Goal: Check status: Check status

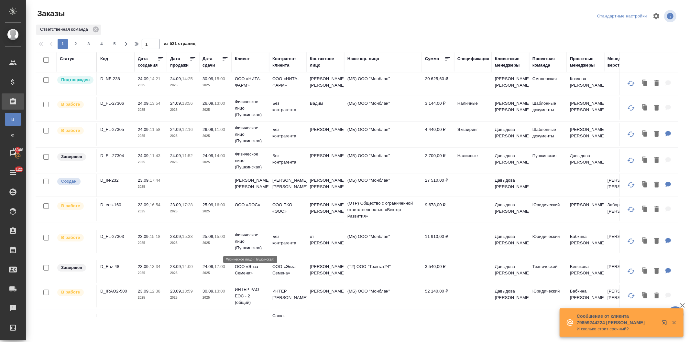
click at [215, 185] on td at bounding box center [215, 185] width 32 height 23
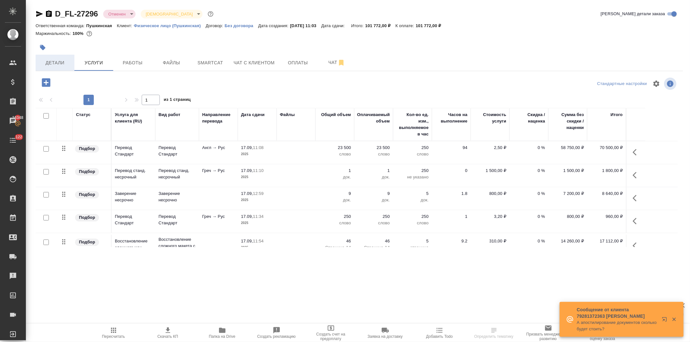
click at [58, 62] on span "Детали" at bounding box center [54, 63] width 31 height 8
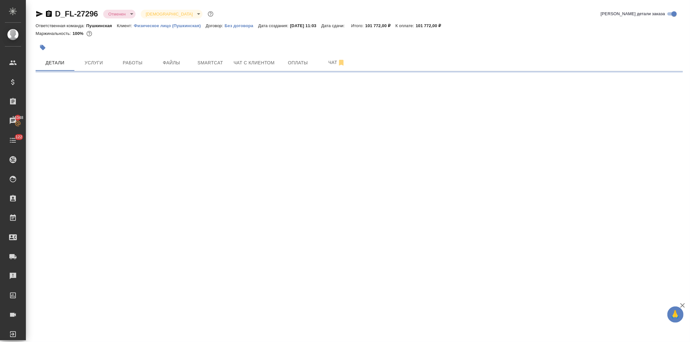
select select "RU"
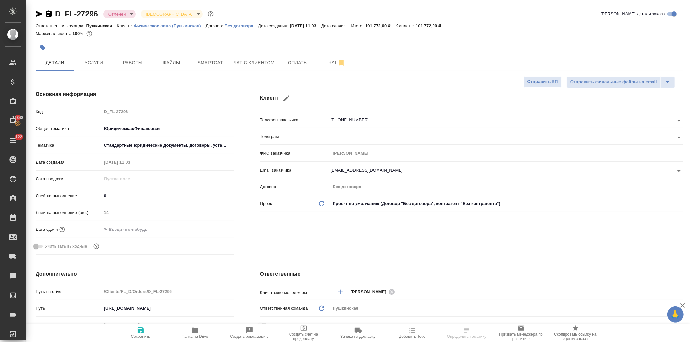
type textarea "x"
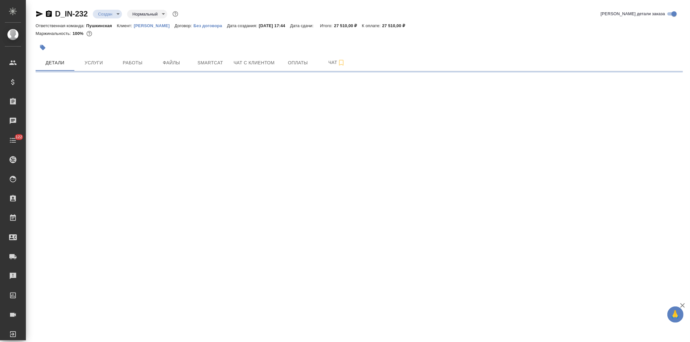
select select "RU"
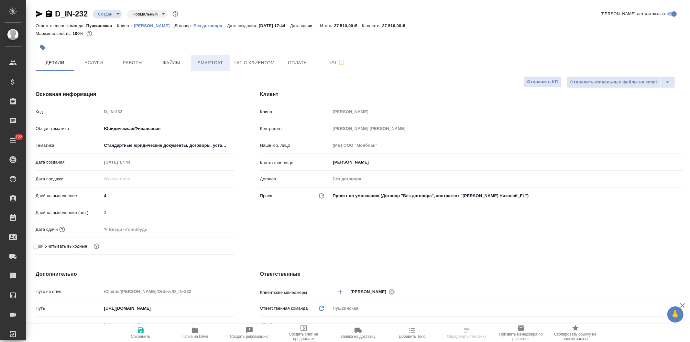
type textarea "x"
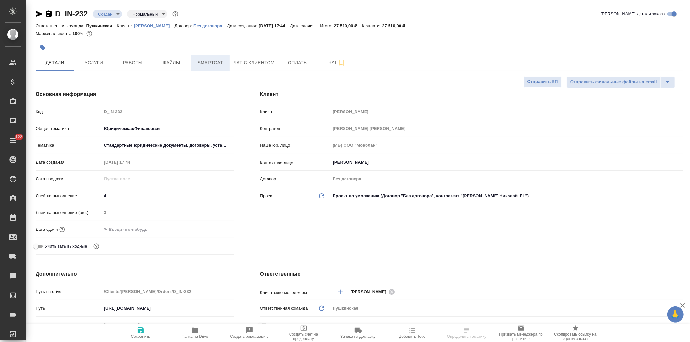
type textarea "x"
click at [218, 60] on span "Smartcat" at bounding box center [210, 63] width 31 height 8
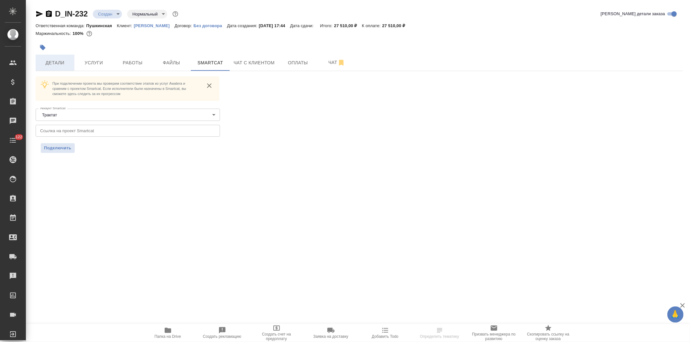
click at [58, 64] on span "Детали" at bounding box center [54, 63] width 31 height 8
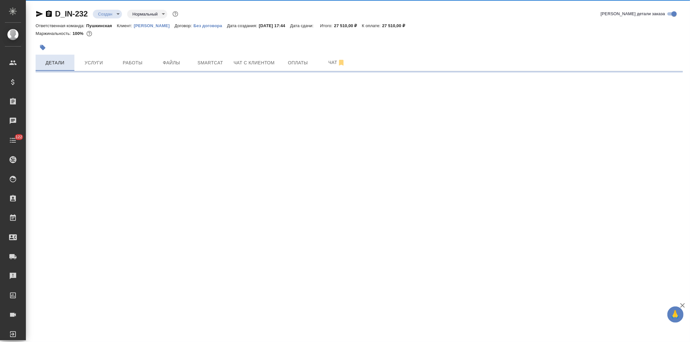
select select "RU"
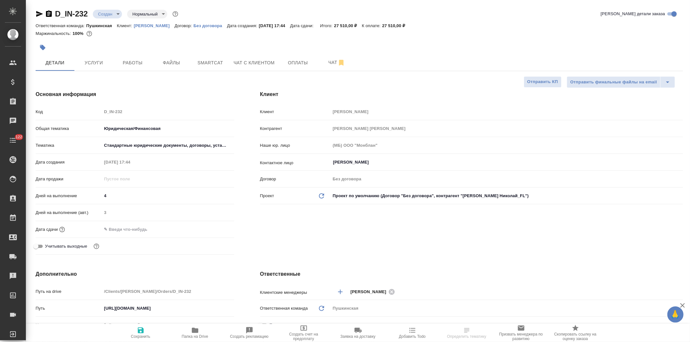
type textarea "x"
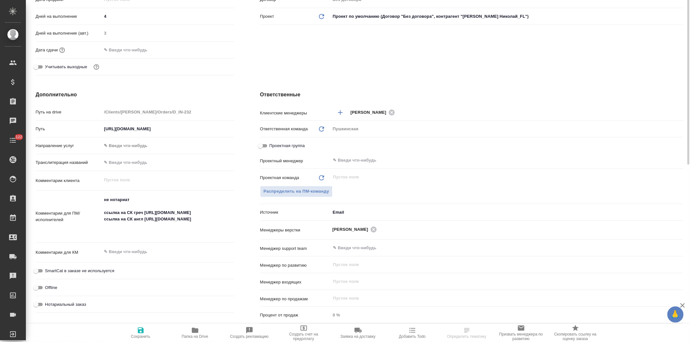
scroll to position [215, 0]
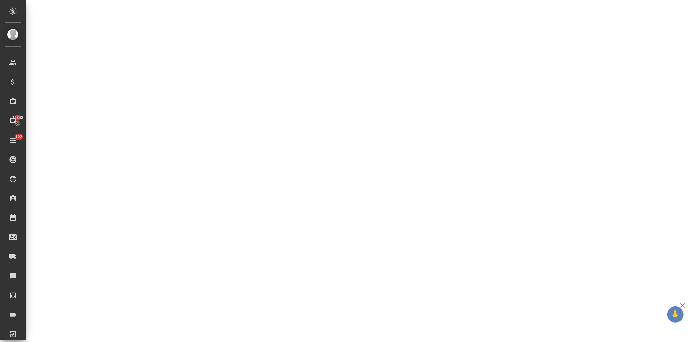
select select "RU"
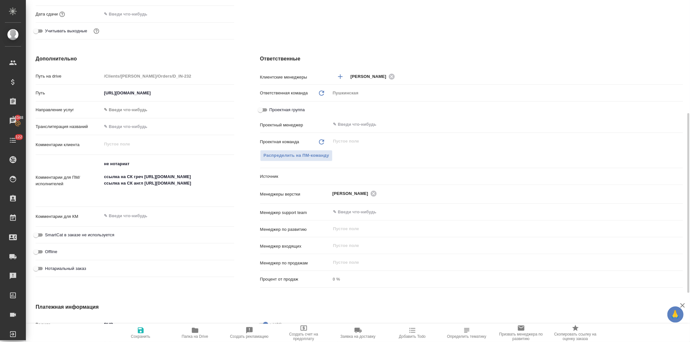
type textarea "x"
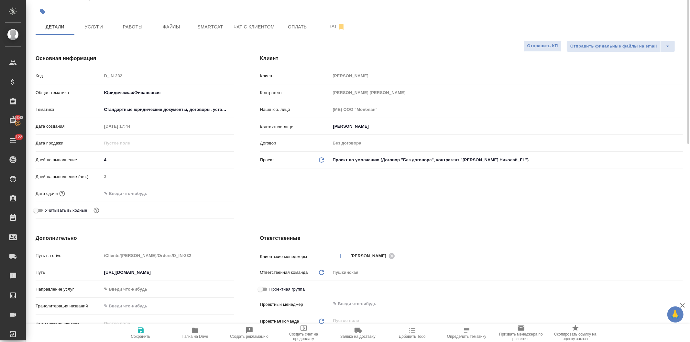
scroll to position [0, 0]
